Goal: Check status: Check status

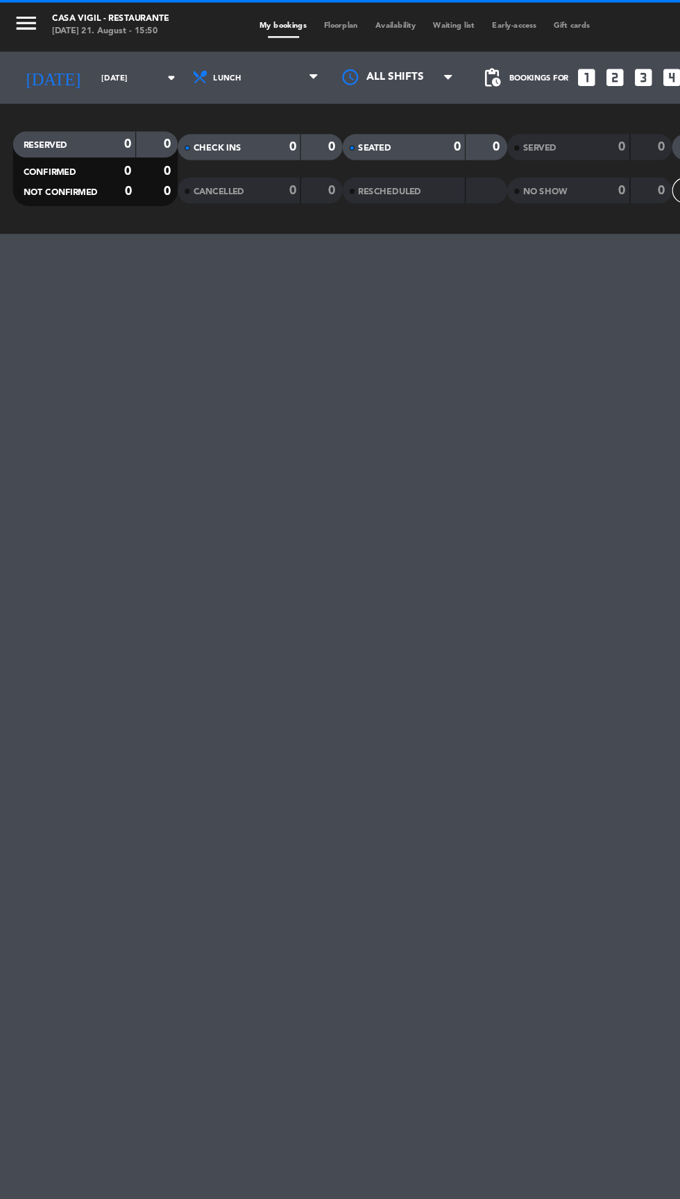
click at [74, 62] on input "Fri 19 Sep" at bounding box center [117, 63] width 87 height 22
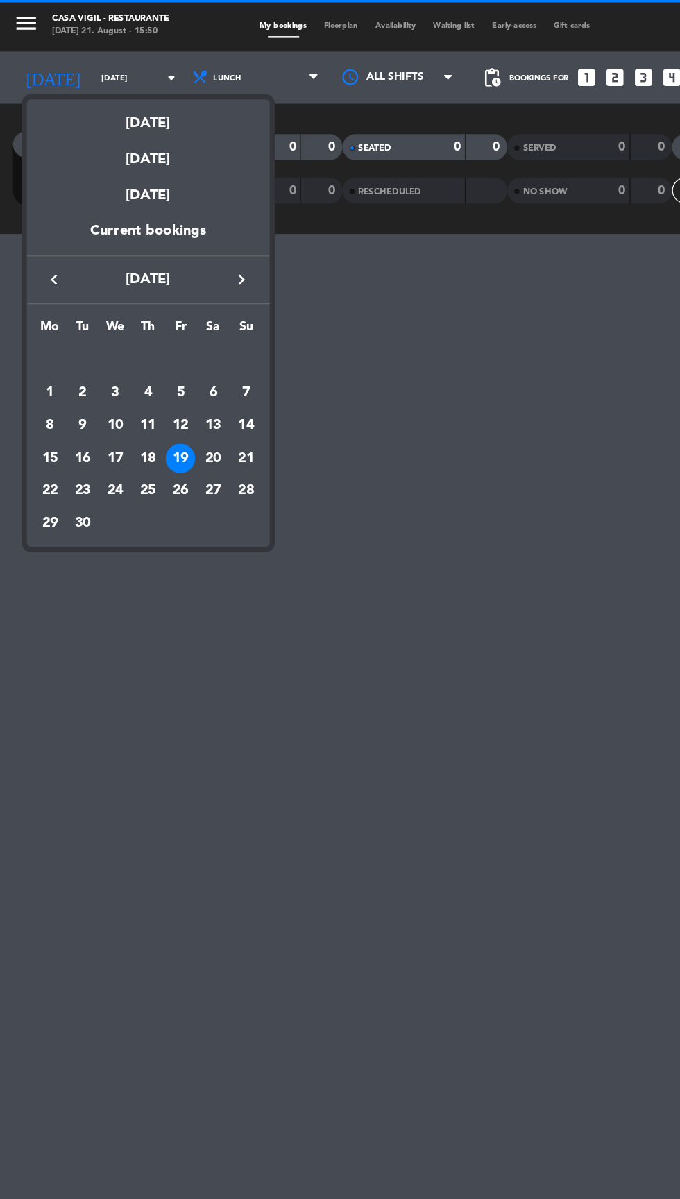
click at [40, 340] on div "8" at bounding box center [40, 341] width 24 height 24
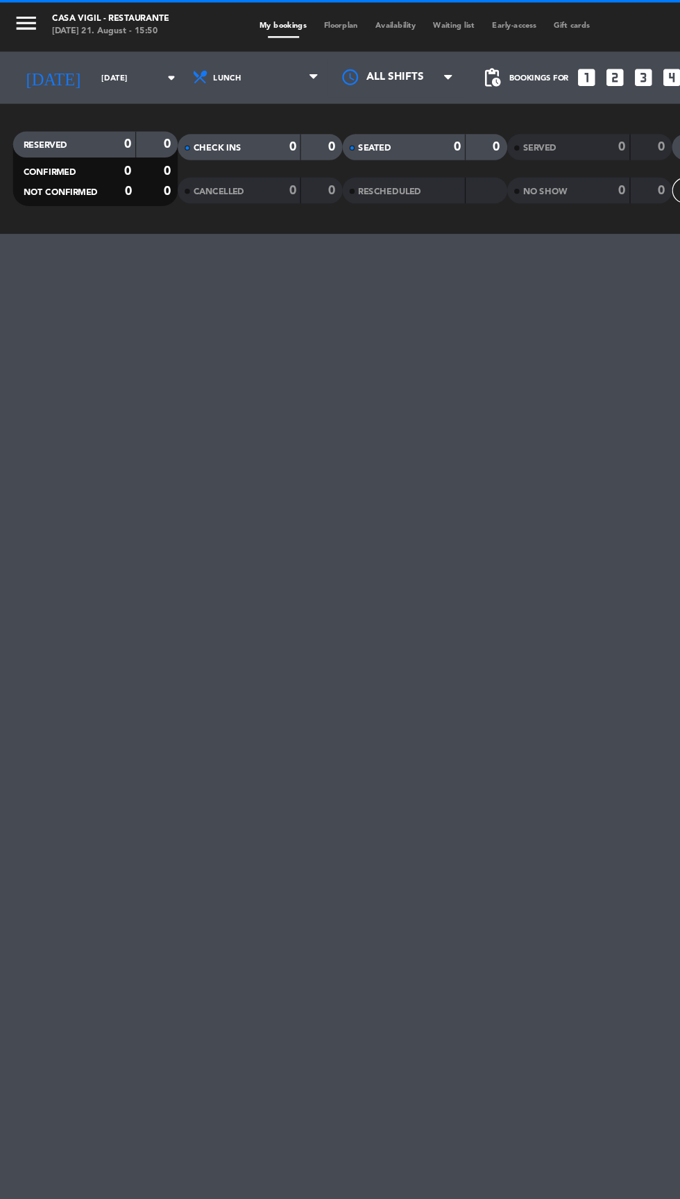
type input "[DATE]"
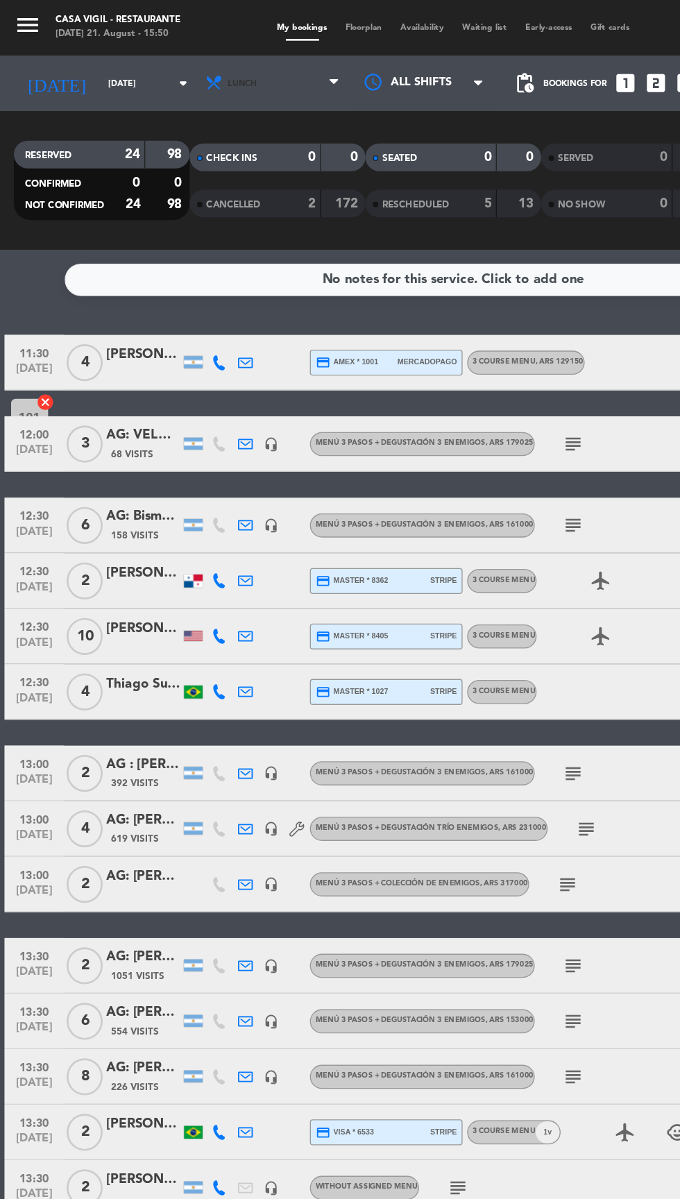
click at [171, 56] on span "Lunch" at bounding box center [205, 62] width 113 height 31
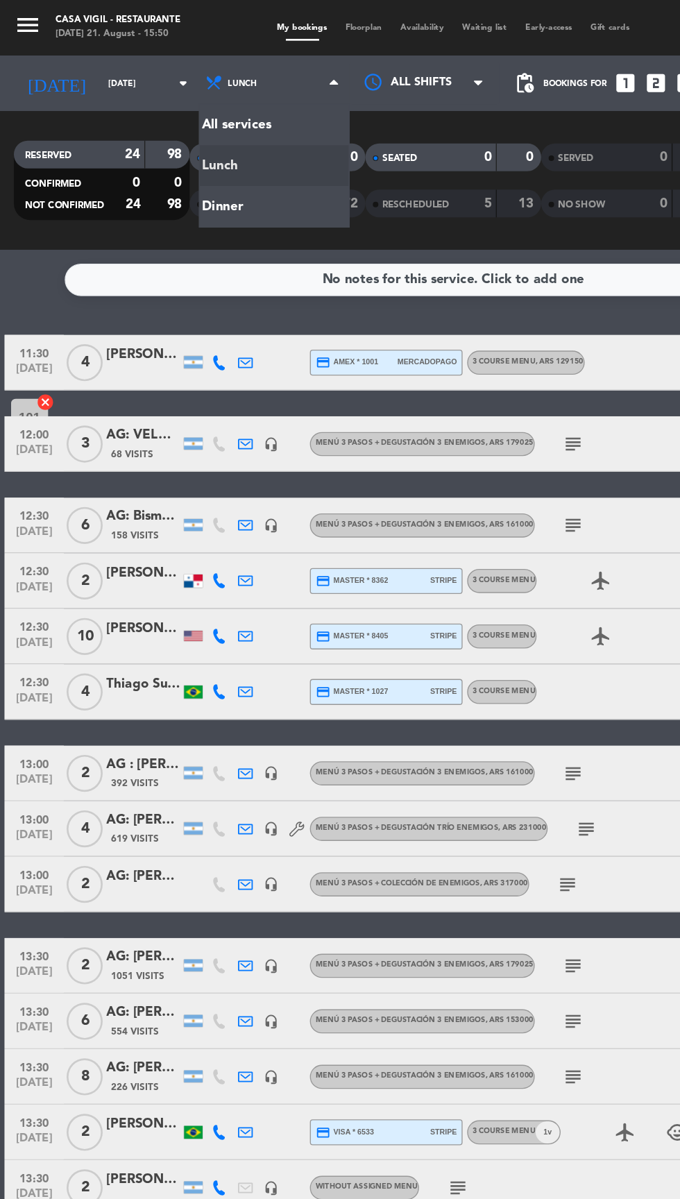
click at [205, 155] on div "menu Casa [PERSON_NAME] - Restaurante [DATE] 21. August - 15:50 My bookings Flo…" at bounding box center [340, 93] width 680 height 187
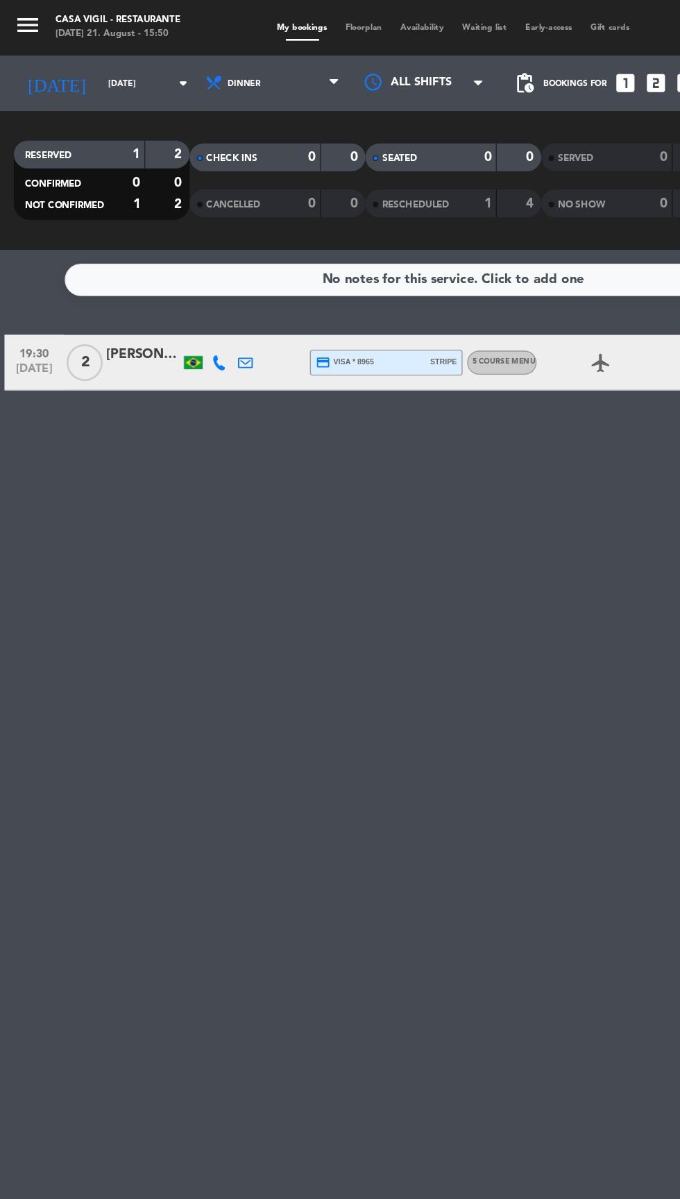
click at [83, 61] on input "[DATE]" at bounding box center [117, 63] width 87 height 22
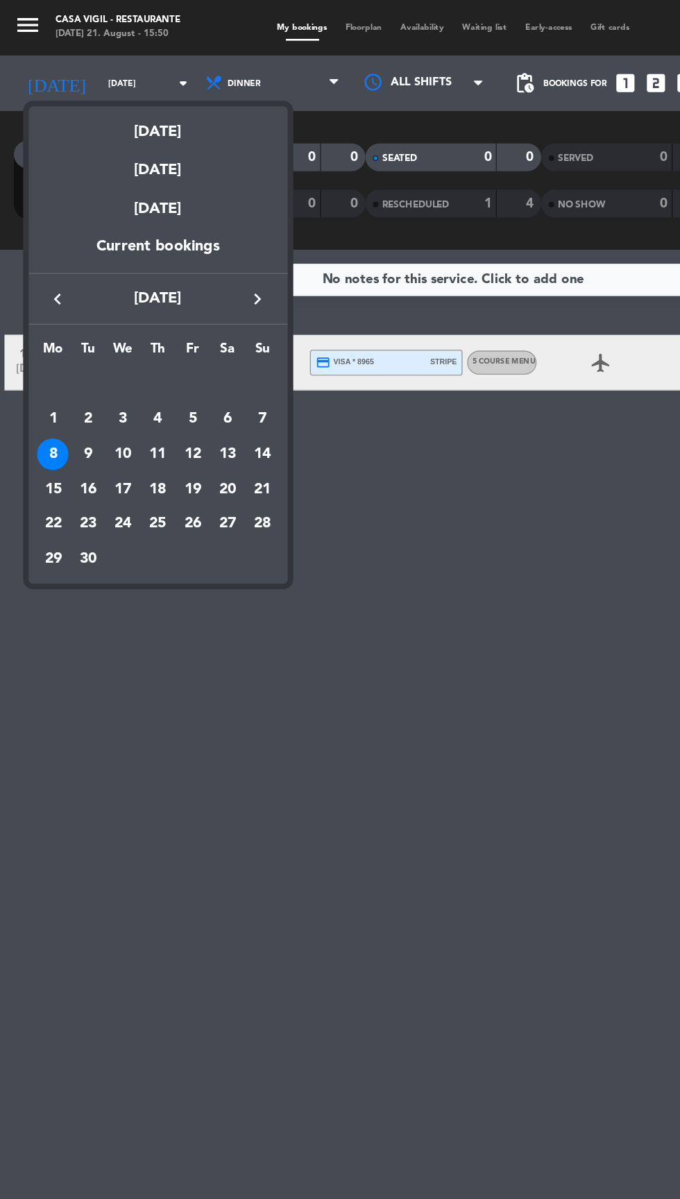
click at [66, 340] on div "9" at bounding box center [66, 341] width 24 height 24
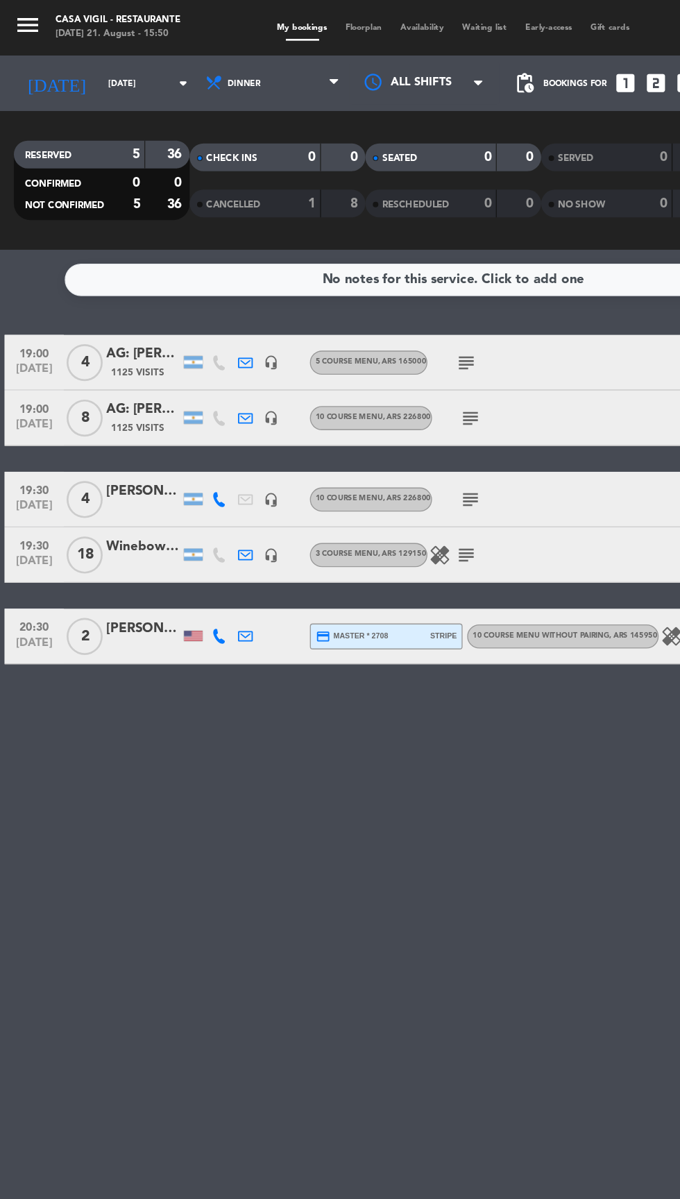
click at [74, 53] on input "[DATE]" at bounding box center [117, 63] width 87 height 22
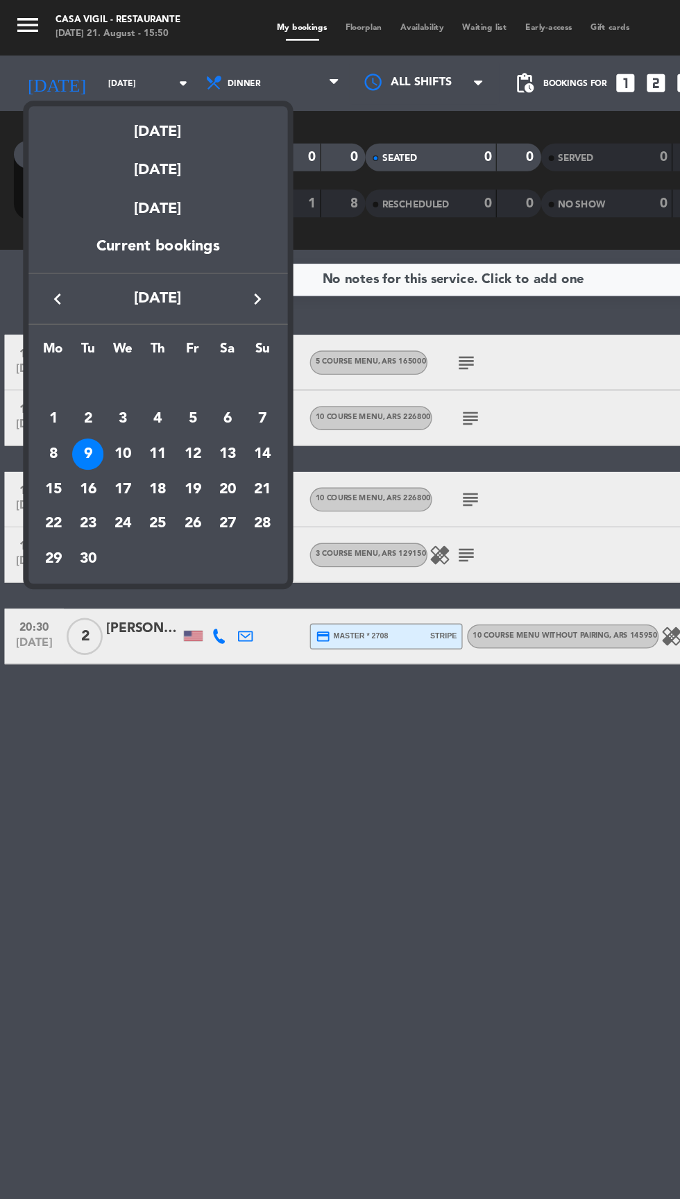
click at [88, 338] on div "10" at bounding box center [93, 341] width 24 height 24
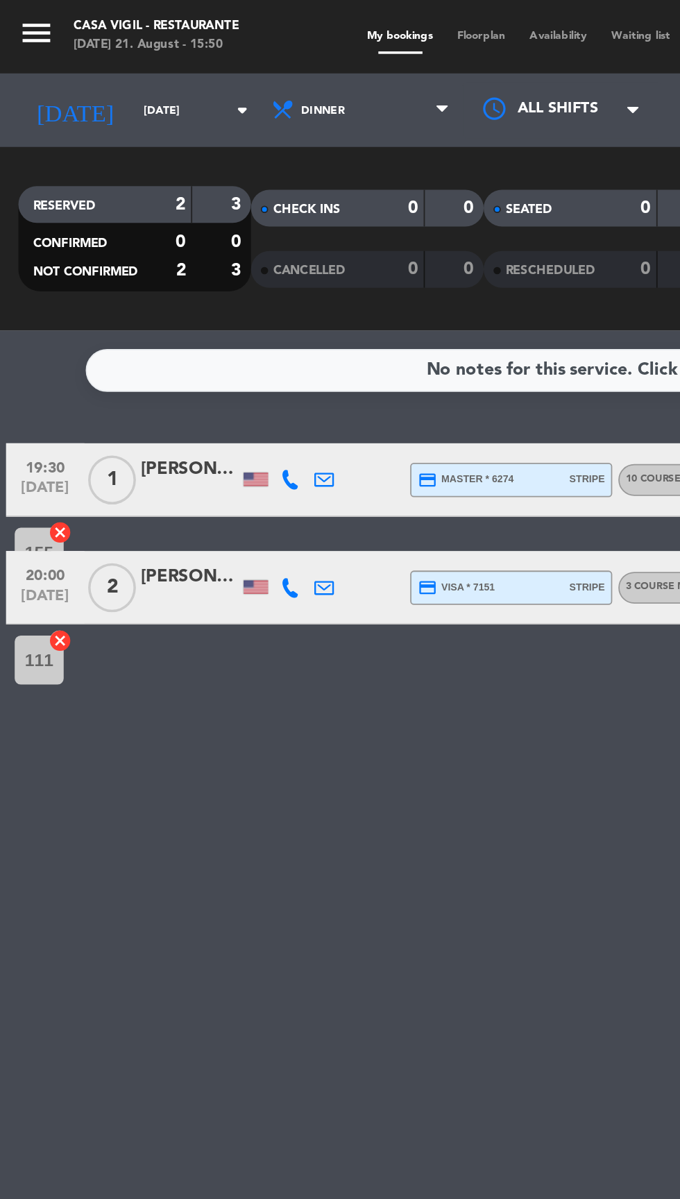
click at [85, 62] on input "[DATE]" at bounding box center [117, 63] width 87 height 22
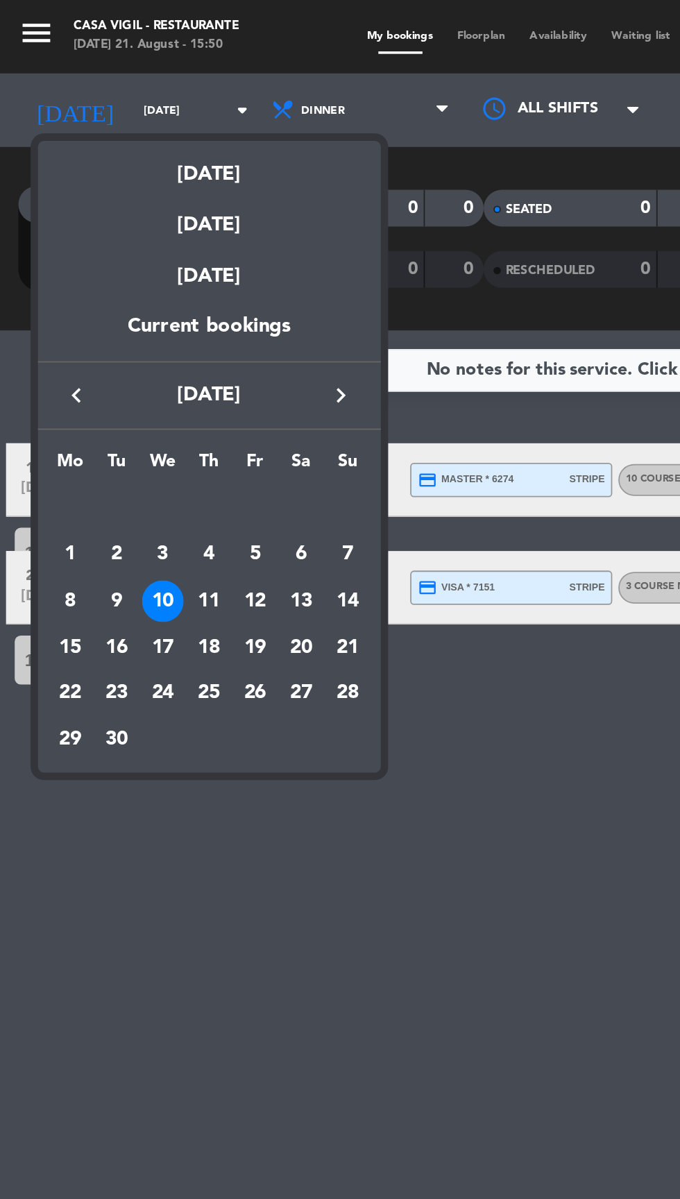
click at [122, 341] on div "11" at bounding box center [119, 341] width 24 height 24
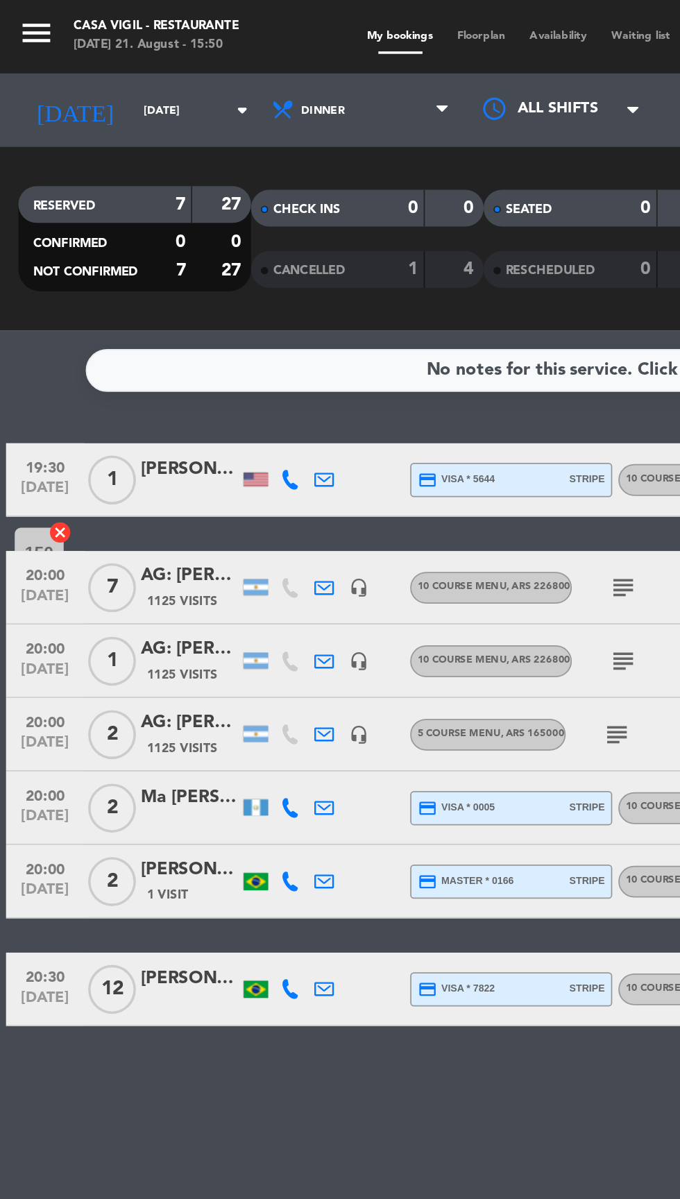
click at [74, 71] on input "[DATE]" at bounding box center [117, 63] width 87 height 22
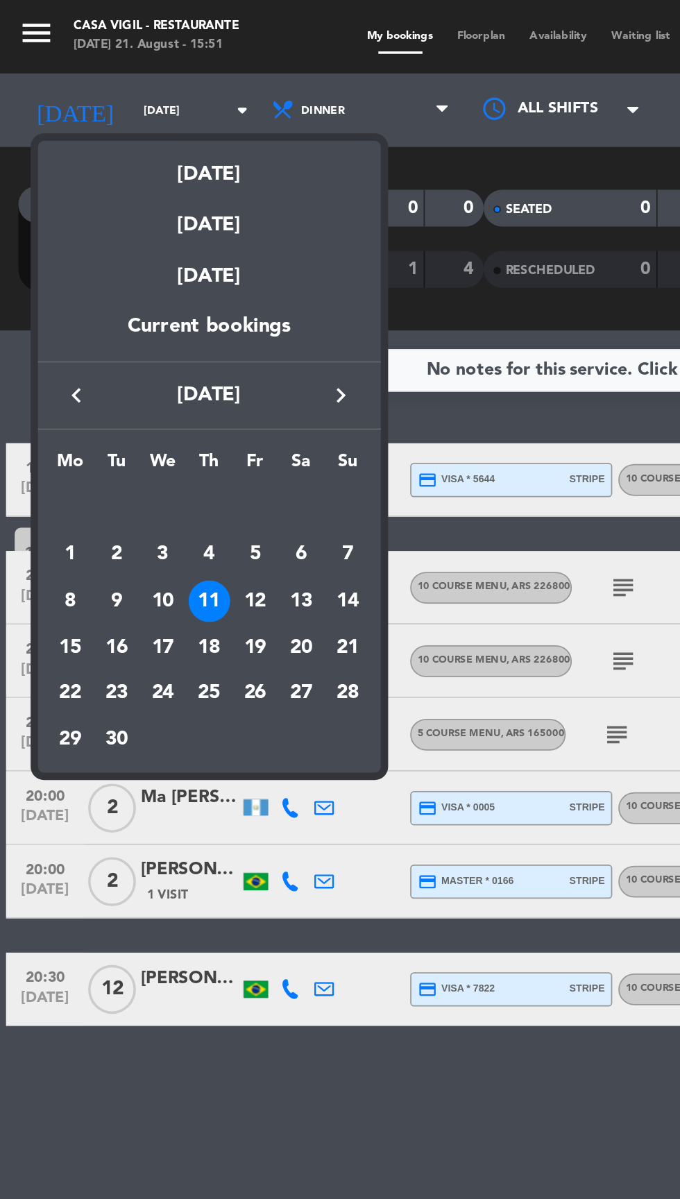
click at [144, 344] on div "12" at bounding box center [145, 341] width 24 height 24
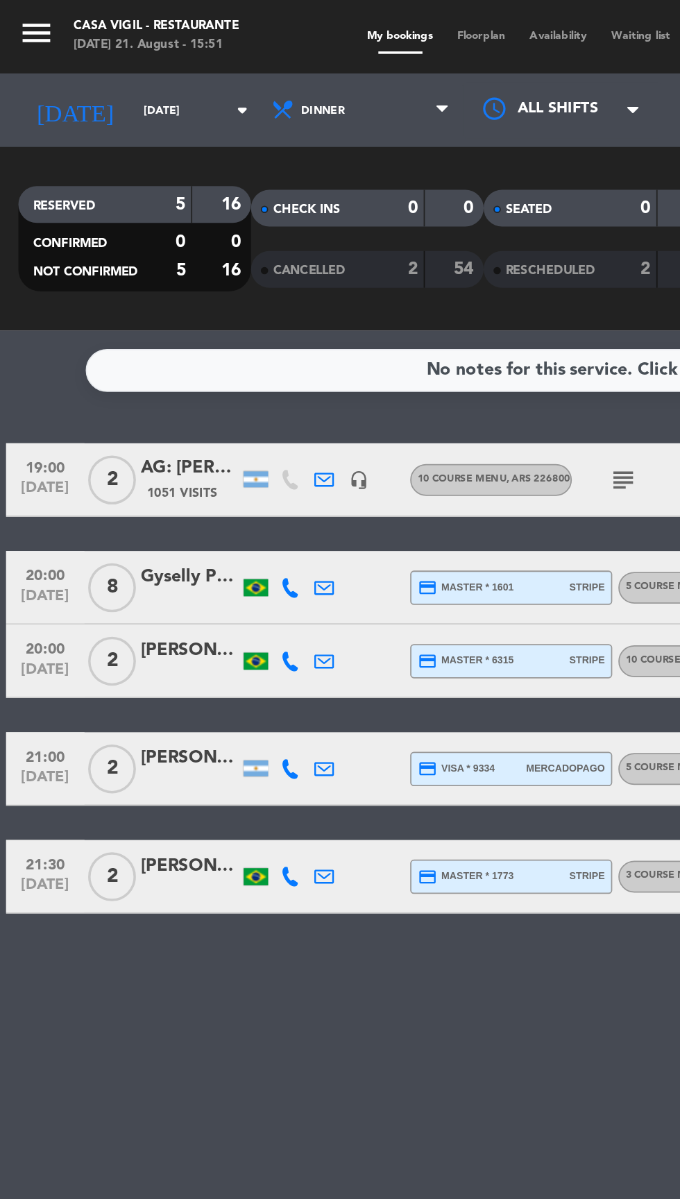
click at [74, 60] on input "[DATE]" at bounding box center [117, 63] width 87 height 22
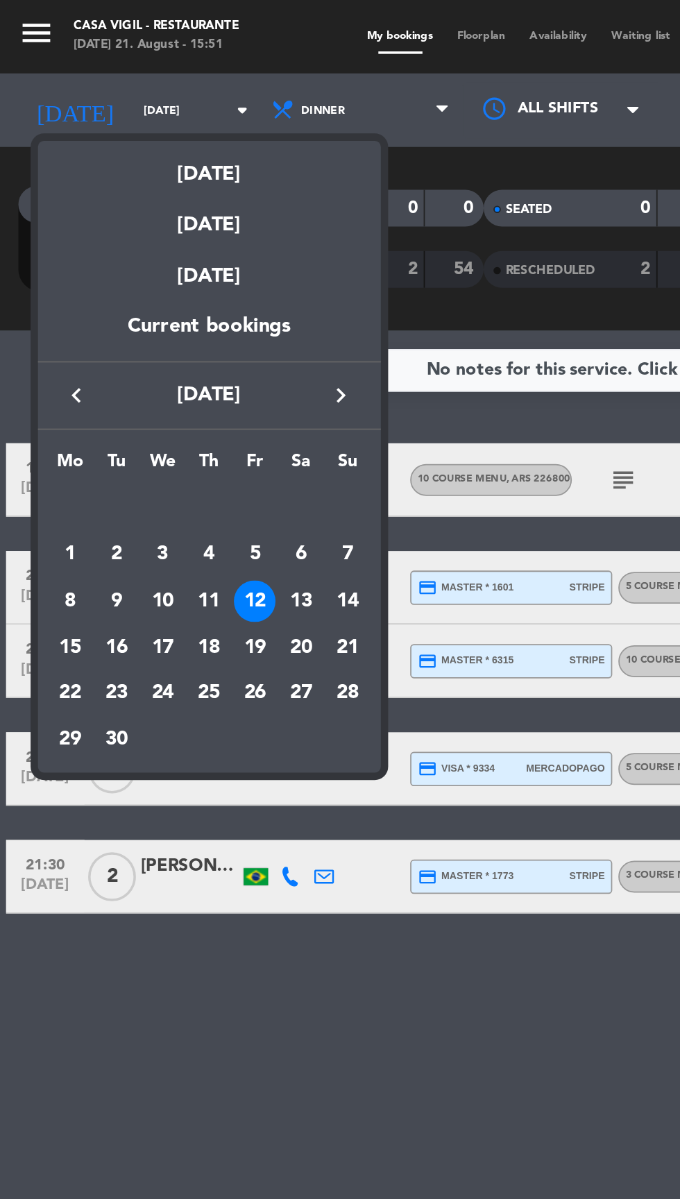
click at [170, 341] on div "13" at bounding box center [171, 341] width 24 height 24
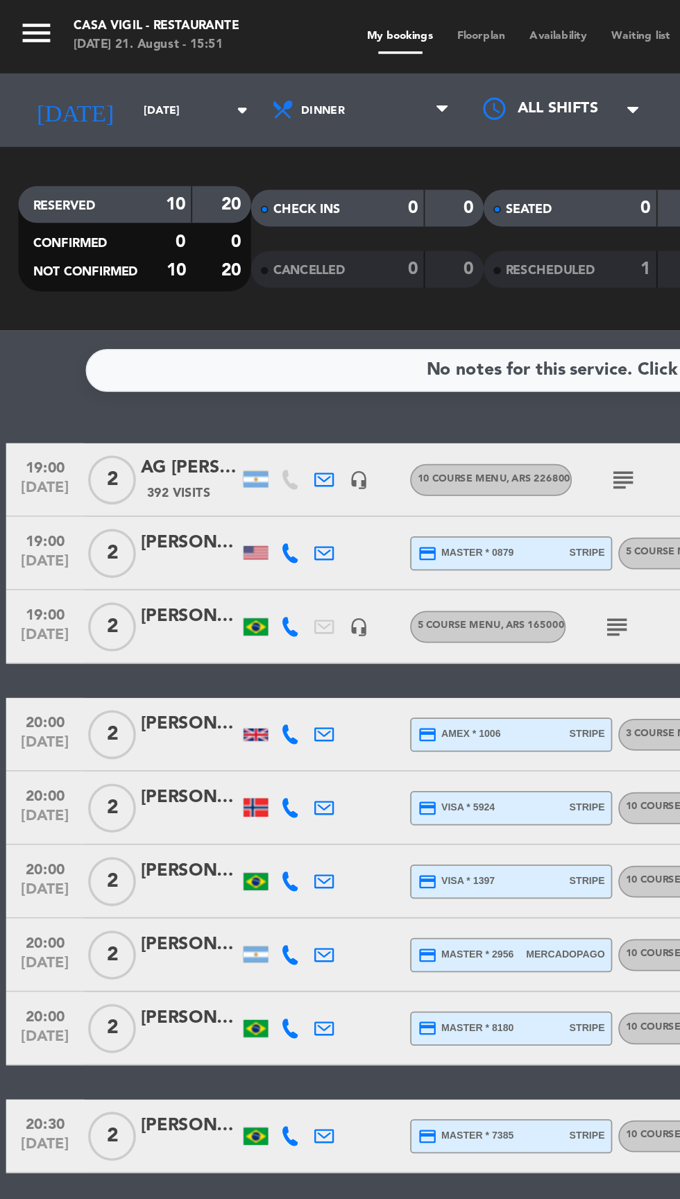
click at [74, 69] on input "[DATE]" at bounding box center [117, 63] width 87 height 22
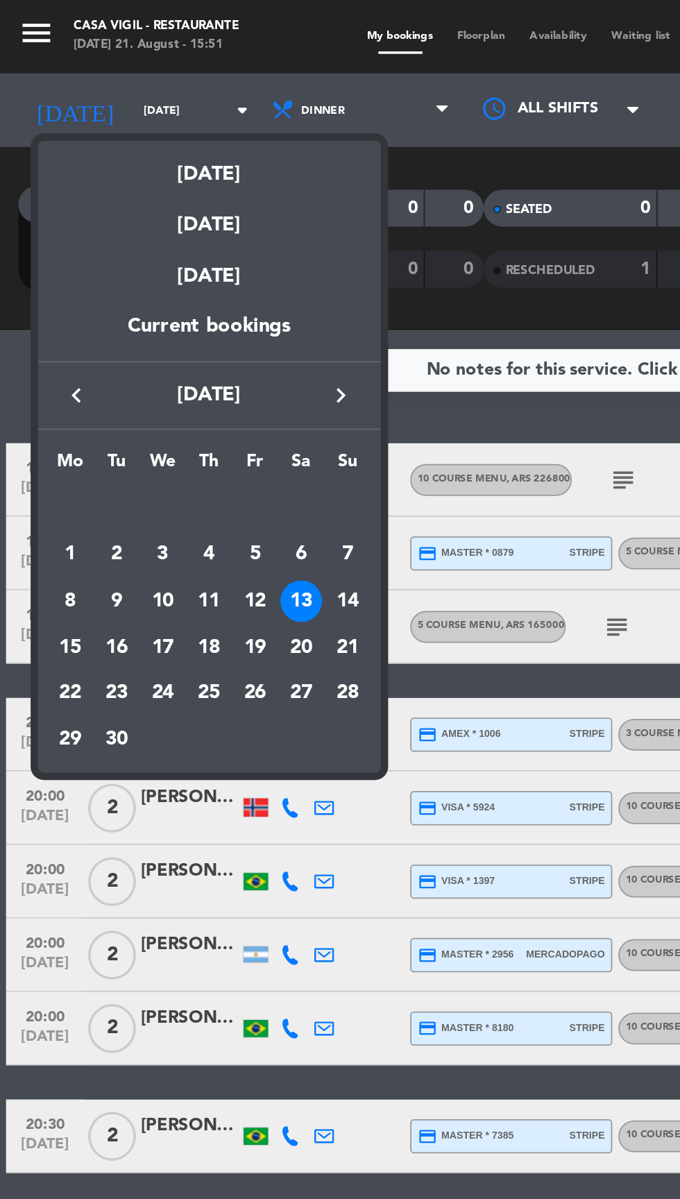
click at [198, 340] on div "14" at bounding box center [197, 341] width 24 height 24
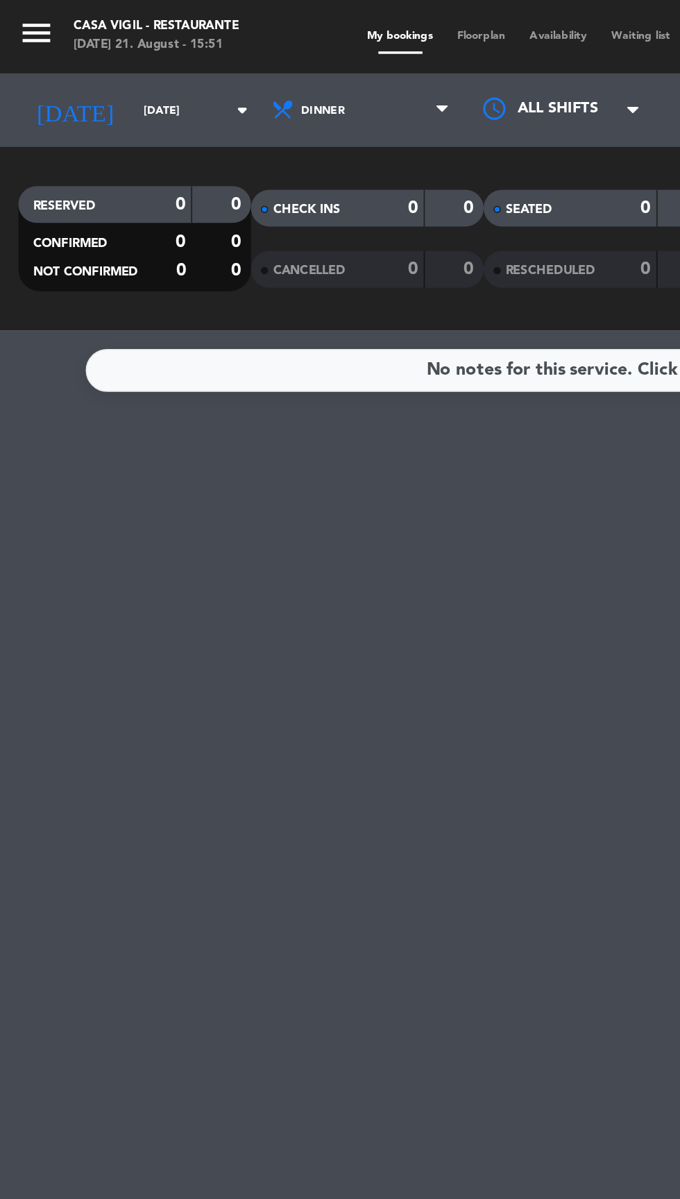
click at [75, 52] on input "[DATE]" at bounding box center [117, 63] width 87 height 22
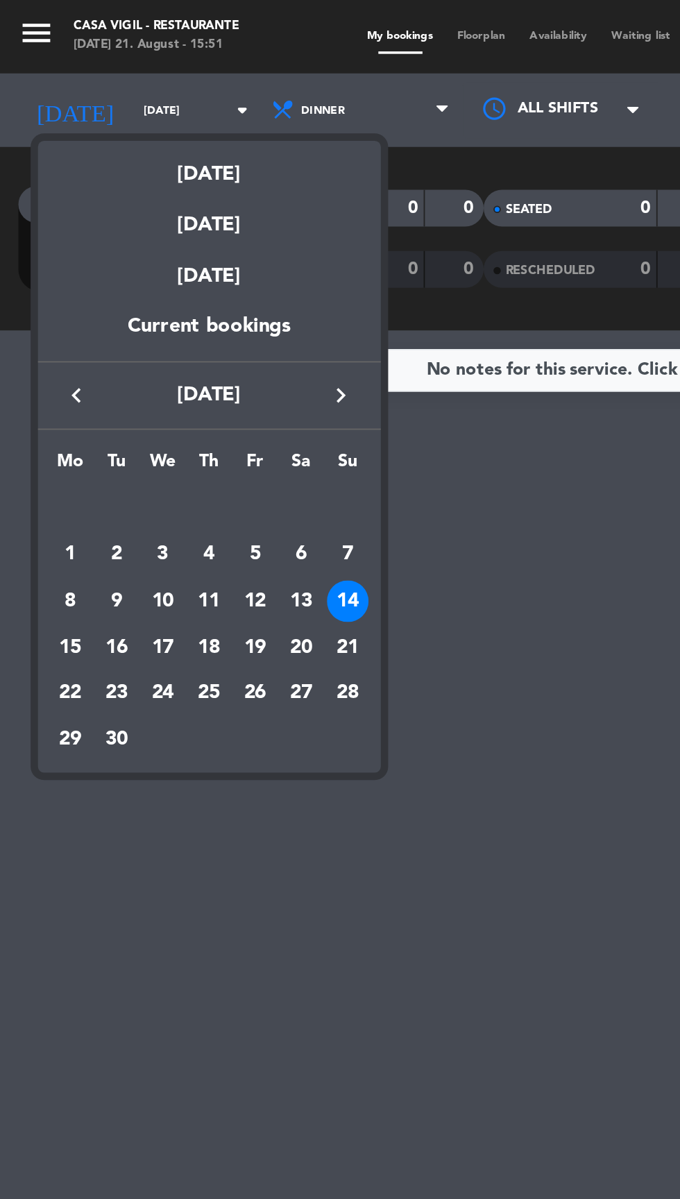
click at [41, 364] on div "15" at bounding box center [40, 367] width 24 height 24
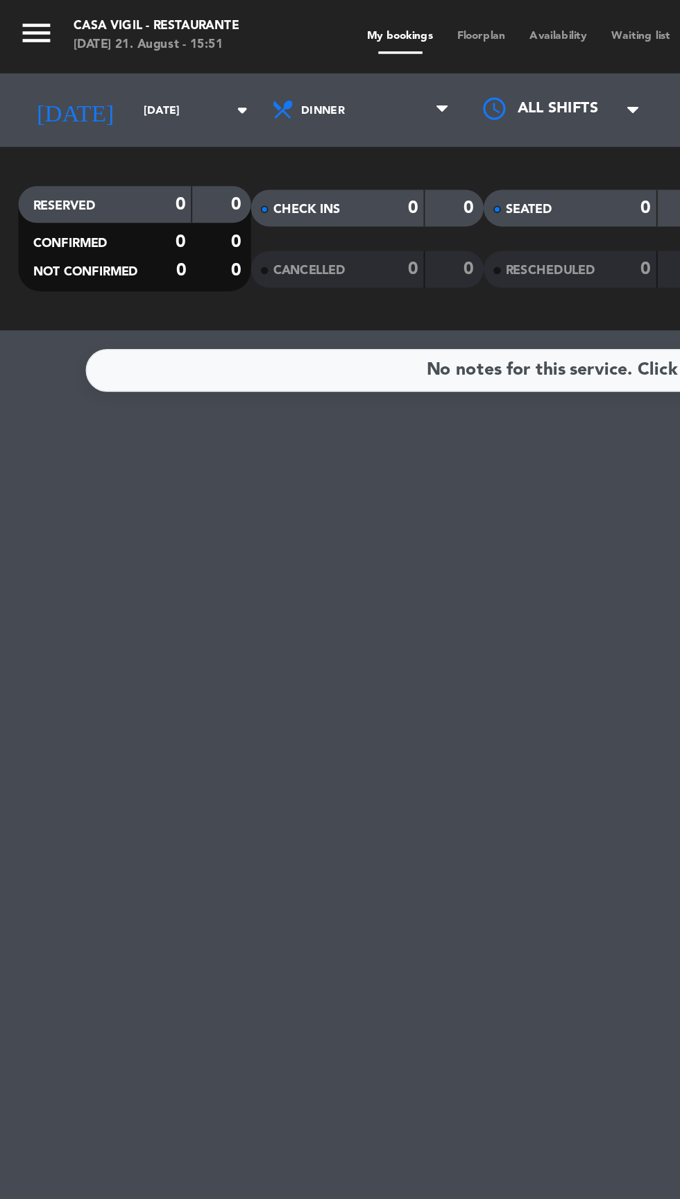
type input "[DATE]"
